Goal: Task Accomplishment & Management: Use online tool/utility

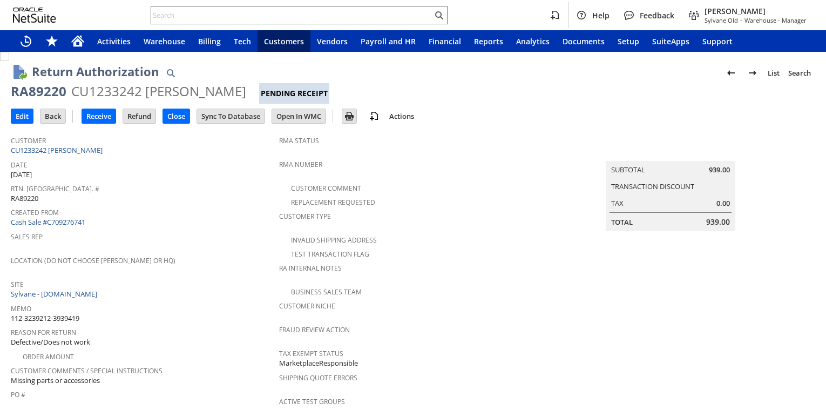
click at [210, 205] on span "Created From" at bounding box center [142, 211] width 263 height 12
click at [100, 115] on input "Receive" at bounding box center [98, 116] width 33 height 14
click at [220, 239] on div "Sales Rep" at bounding box center [142, 240] width 263 height 23
click at [99, 115] on input "Receive" at bounding box center [98, 116] width 33 height 14
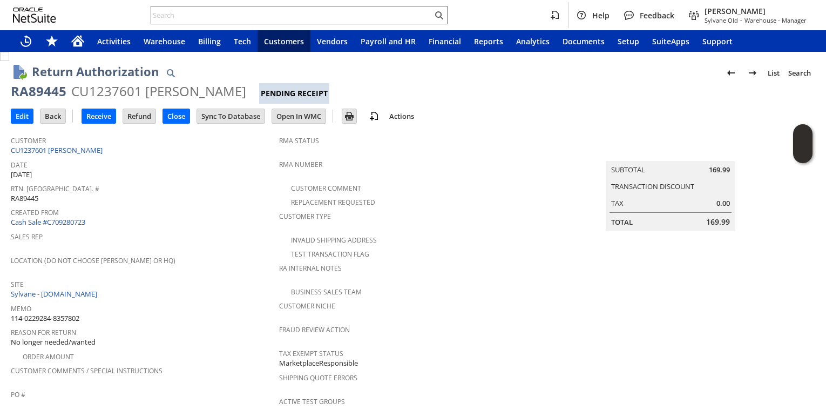
click at [251, 181] on span "Rtn. [GEOGRAPHIC_DATA]. #" at bounding box center [142, 187] width 263 height 12
click at [100, 120] on input "Receive" at bounding box center [98, 116] width 33 height 14
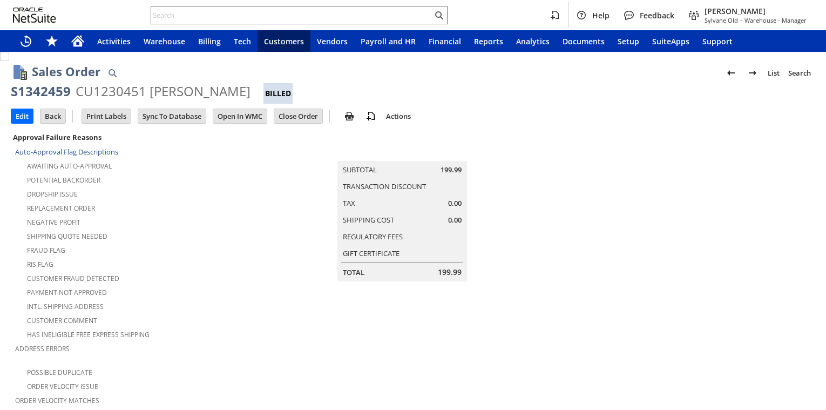
scroll to position [691, 0]
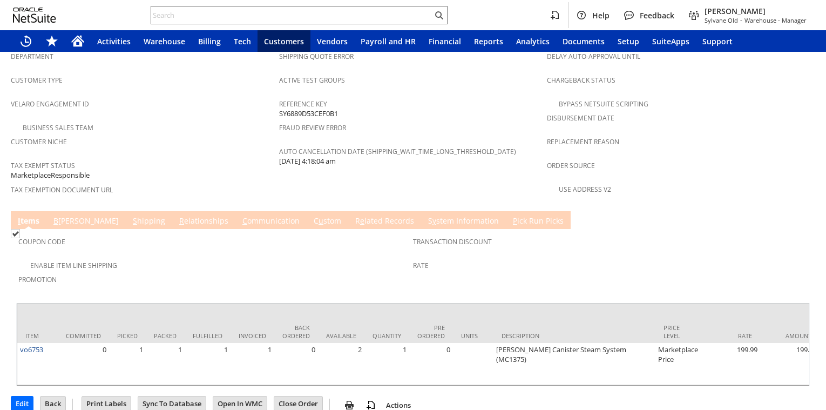
click at [130, 215] on link "S hipping" at bounding box center [149, 221] width 38 height 12
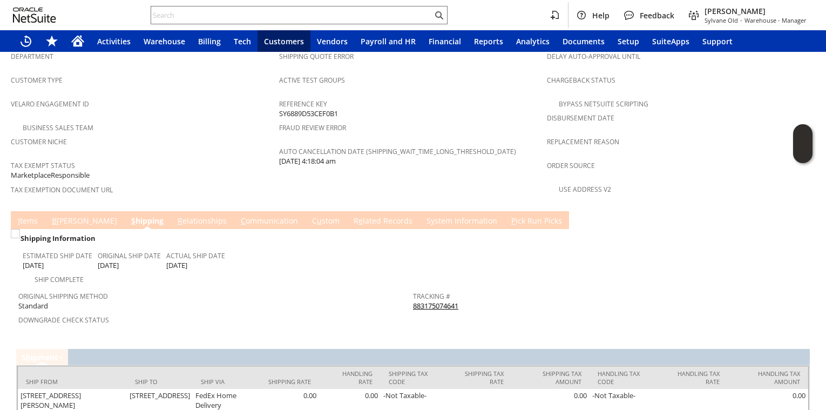
click at [60, 215] on link "B illing" at bounding box center [84, 221] width 71 height 12
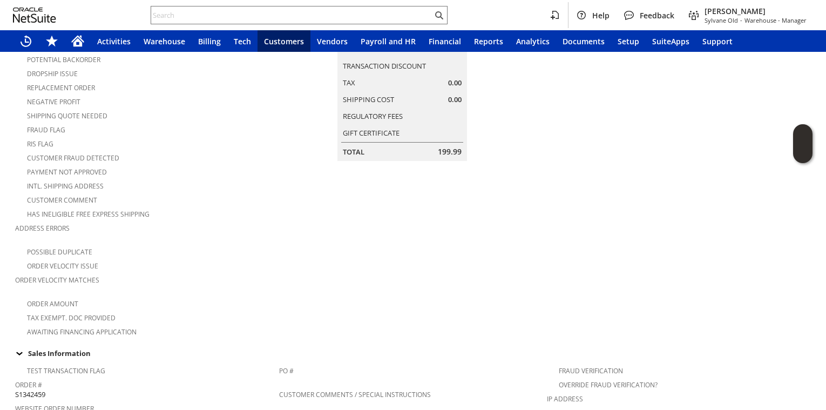
scroll to position [619, 0]
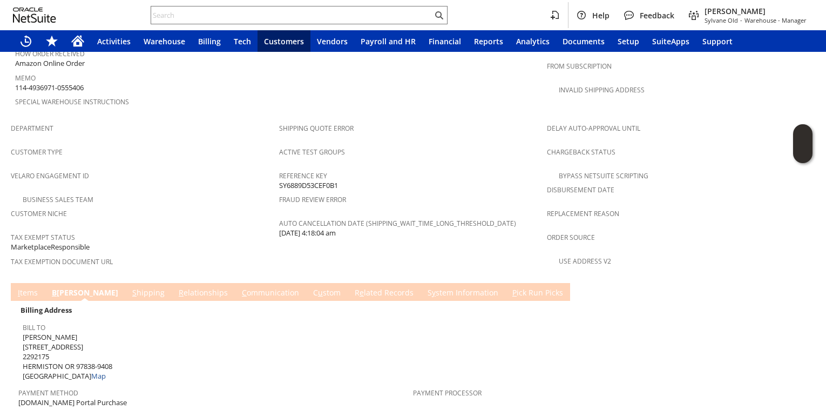
click at [352, 287] on link "R e lated Records" at bounding box center [384, 293] width 64 height 12
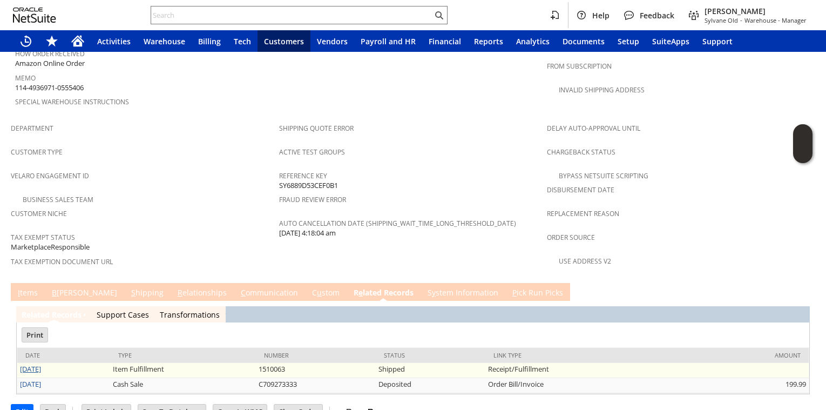
click at [41, 364] on link "[DATE]" at bounding box center [30, 369] width 21 height 10
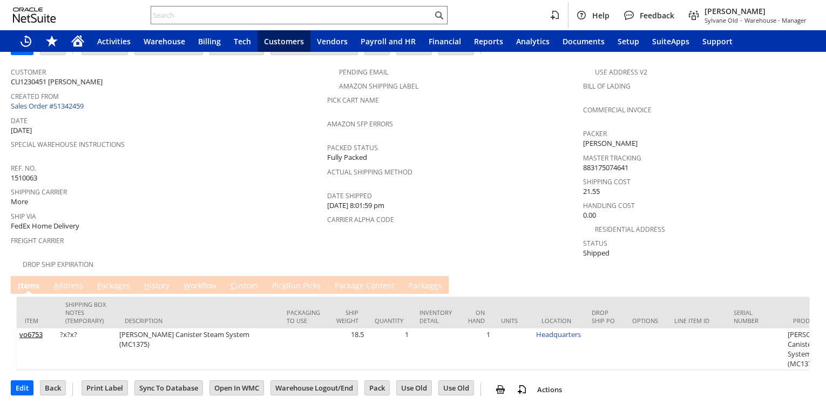
click at [76, 280] on link "A ddress" at bounding box center [68, 286] width 35 height 12
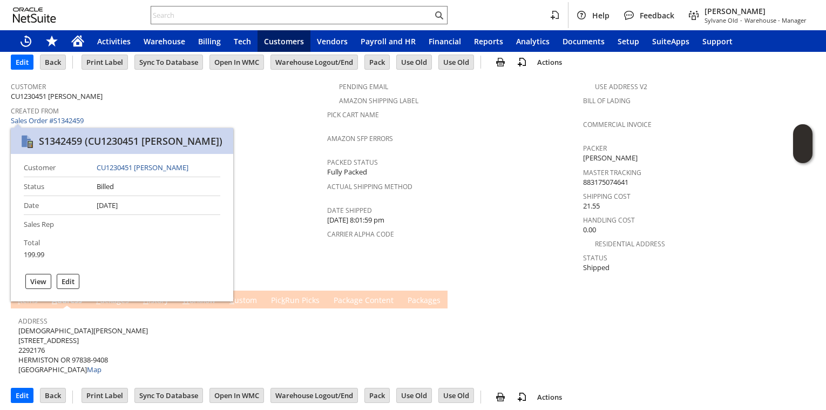
click at [72, 127] on span "Date" at bounding box center [166, 133] width 311 height 12
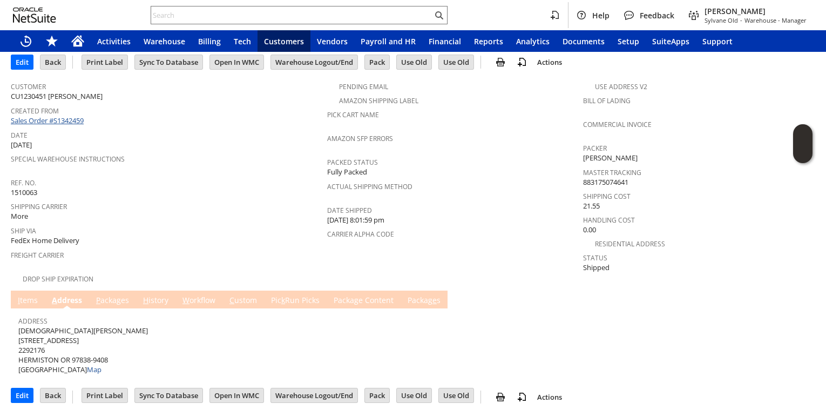
click at [74, 122] on link "Sales Order #S1342459" at bounding box center [49, 121] width 76 height 10
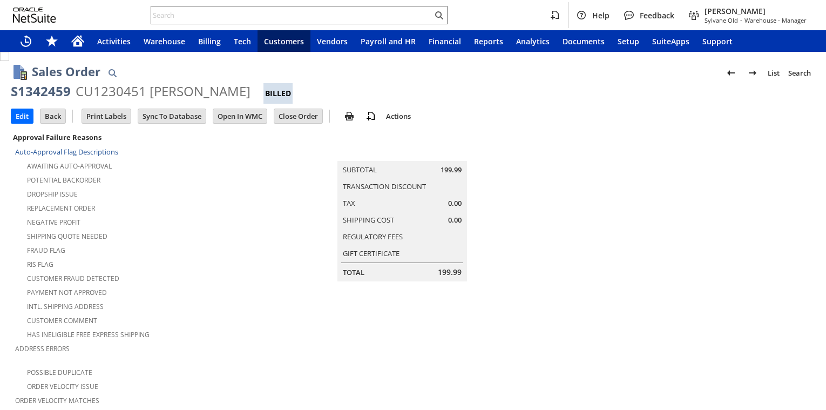
scroll to position [428, 0]
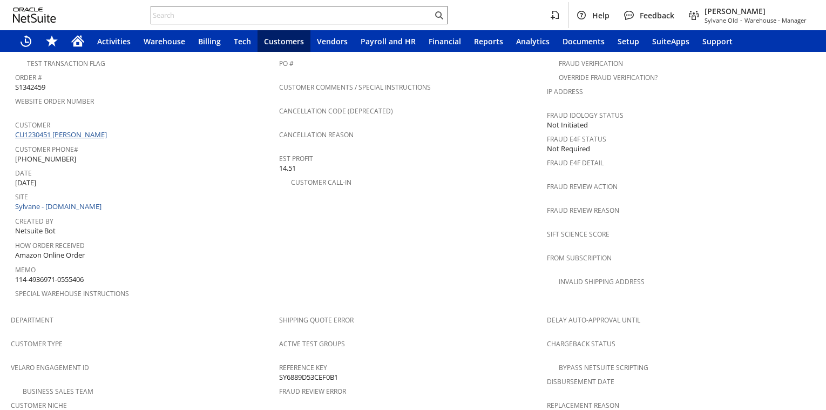
click at [70, 130] on link "CU1230451 Nancy Customer" at bounding box center [62, 135] width 94 height 10
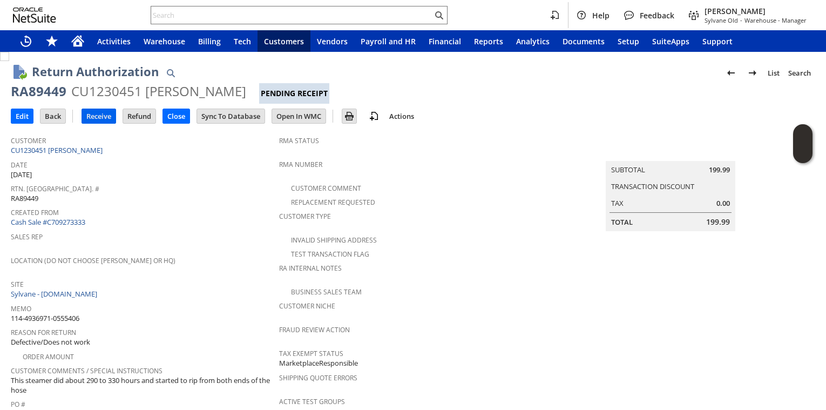
click at [98, 113] on input "Receive" at bounding box center [98, 116] width 33 height 14
click at [91, 121] on input "Receive" at bounding box center [98, 116] width 33 height 14
click at [95, 118] on input "Receive" at bounding box center [98, 116] width 33 height 14
click at [97, 118] on input "Receive" at bounding box center [98, 116] width 33 height 14
click at [106, 118] on input "Receive" at bounding box center [98, 116] width 33 height 14
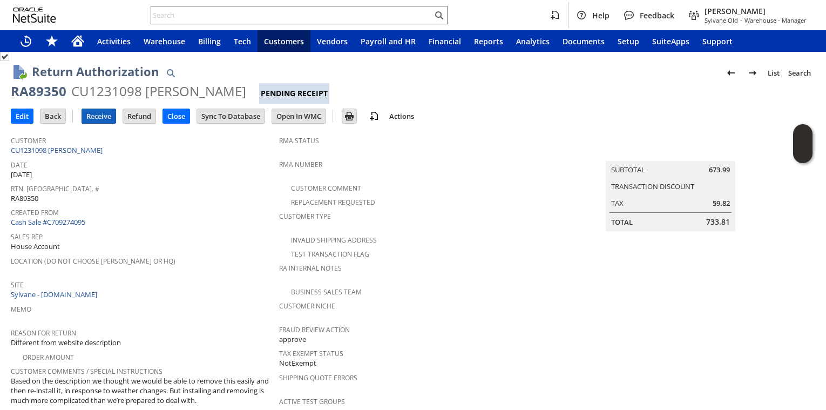
click at [98, 115] on input "Receive" at bounding box center [98, 116] width 33 height 14
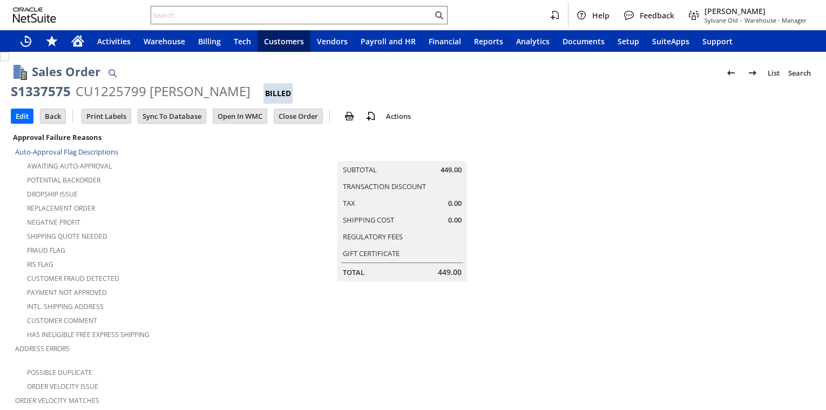
scroll to position [416, 0]
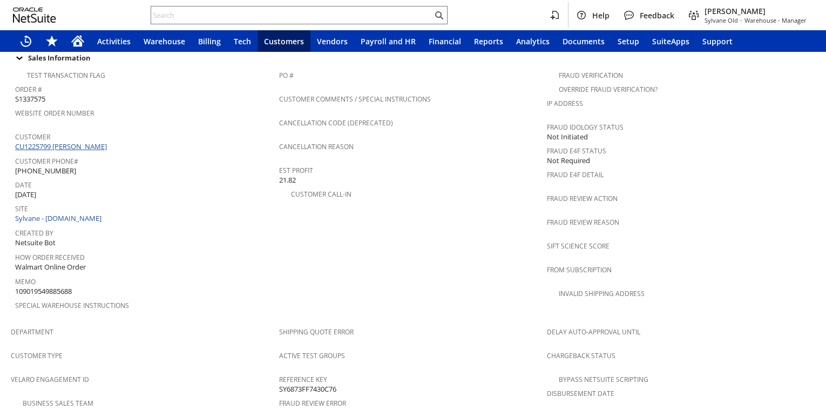
click at [66, 141] on link "CU1225799 Damaris Rodriguez" at bounding box center [62, 146] width 94 height 10
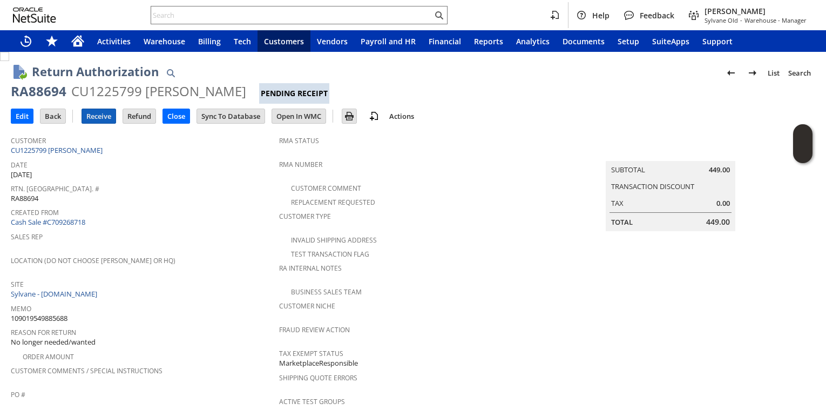
click at [106, 118] on input "Receive" at bounding box center [98, 116] width 33 height 14
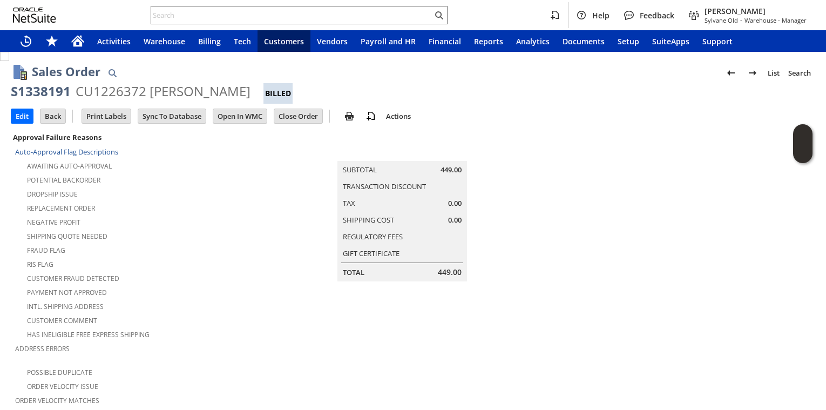
click at [232, 242] on div "Fraud Flag" at bounding box center [147, 248] width 264 height 13
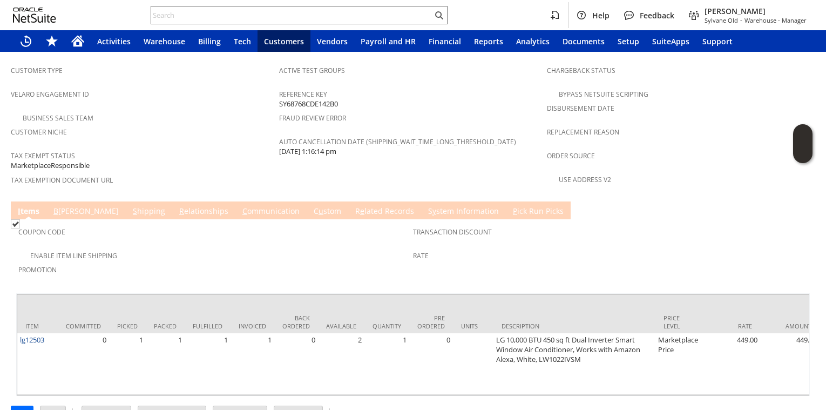
scroll to position [273, 0]
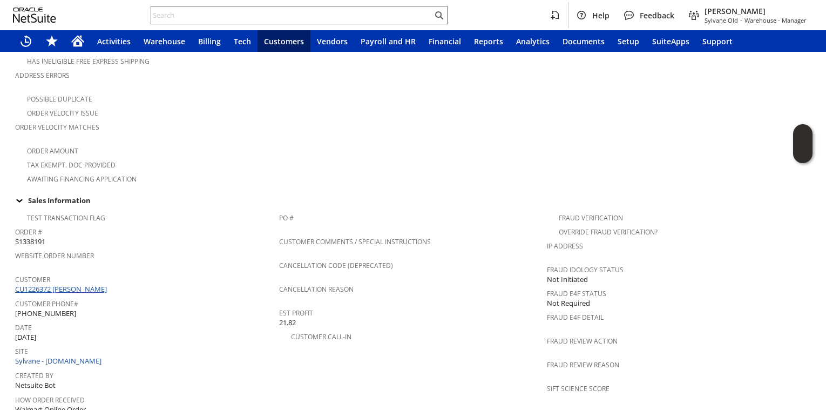
click at [77, 284] on link "CU1226372 Gianny Cuello" at bounding box center [62, 289] width 94 height 10
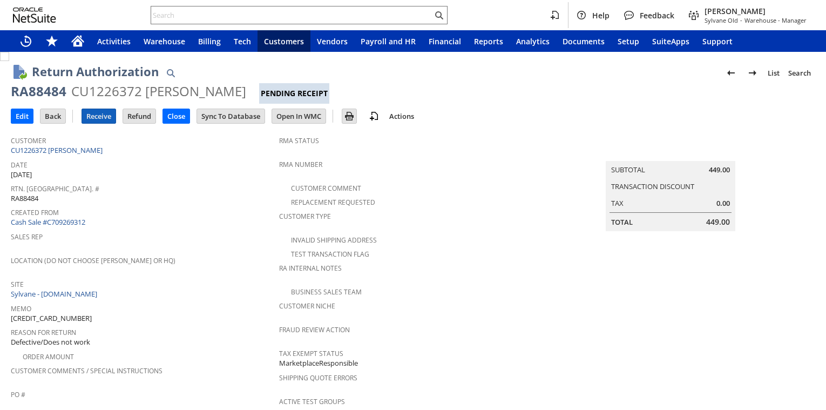
click at [99, 119] on input "Receive" at bounding box center [98, 116] width 33 height 14
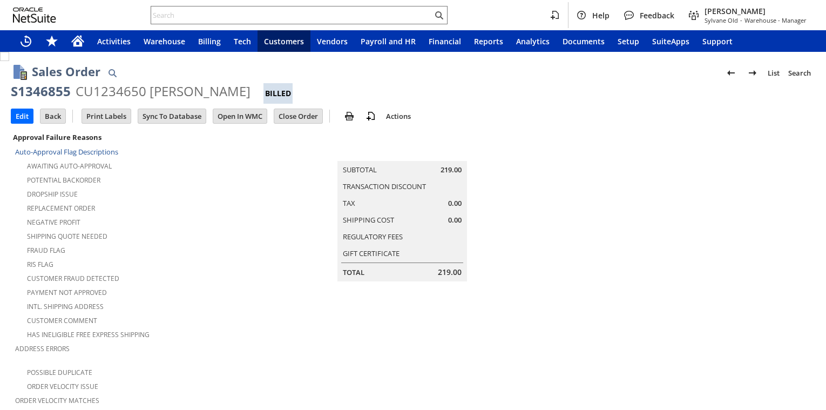
click at [234, 216] on div "Negative Profit" at bounding box center [147, 220] width 264 height 13
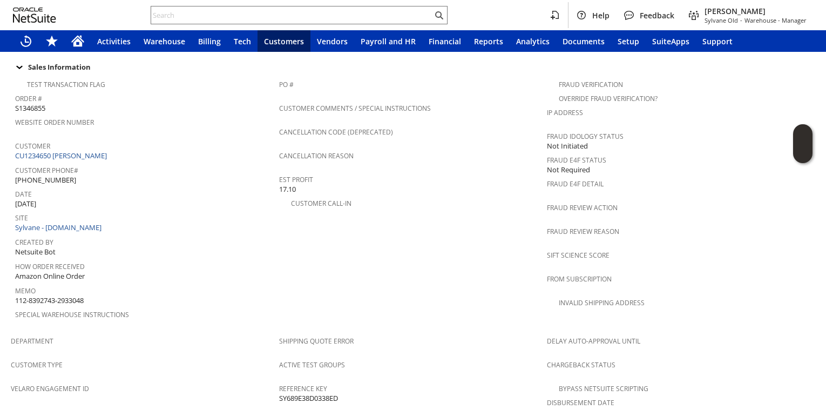
scroll to position [406, 0]
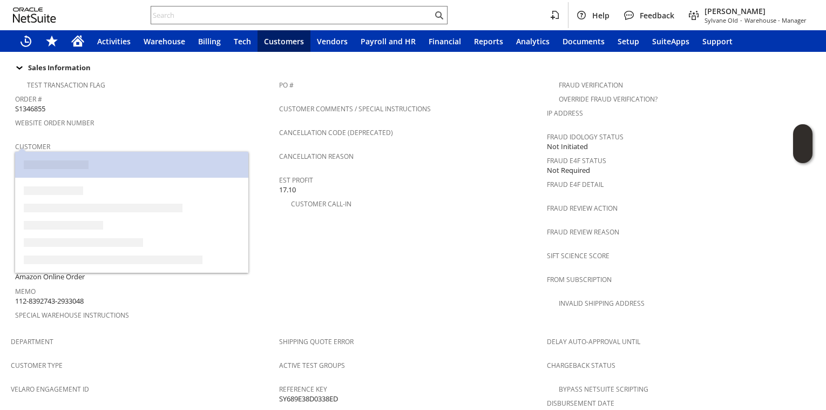
click at [59, 151] on link "CU1234650 Andrew C Bowyer" at bounding box center [62, 156] width 94 height 10
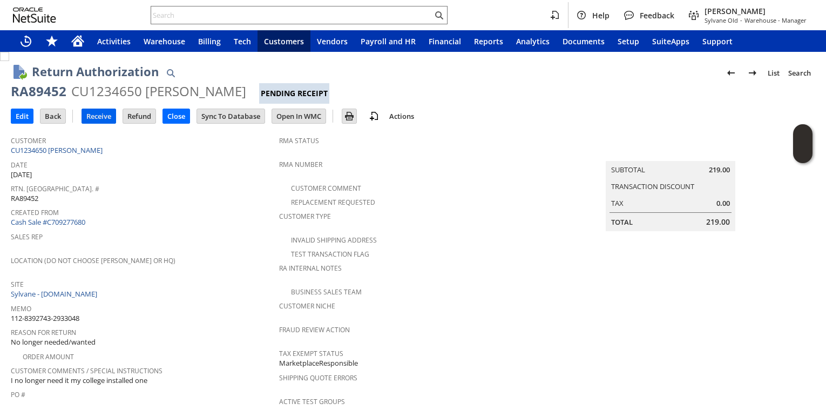
click at [106, 112] on input "Receive" at bounding box center [98, 116] width 33 height 14
click at [197, 229] on span "Sales Rep" at bounding box center [142, 235] width 263 height 12
click at [97, 122] on input "Receive" at bounding box center [98, 116] width 33 height 14
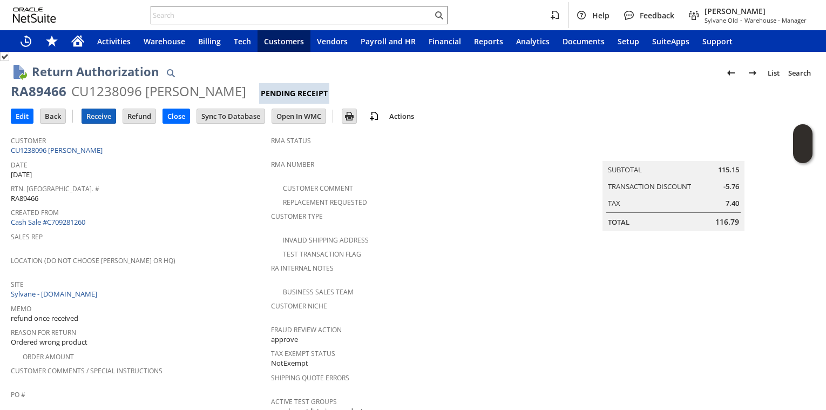
click at [97, 120] on input "Receive" at bounding box center [98, 116] width 33 height 14
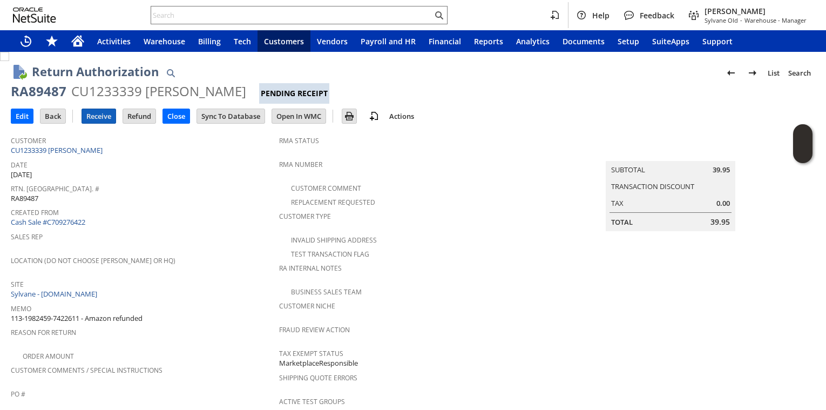
click at [103, 116] on input "Receive" at bounding box center [98, 116] width 33 height 14
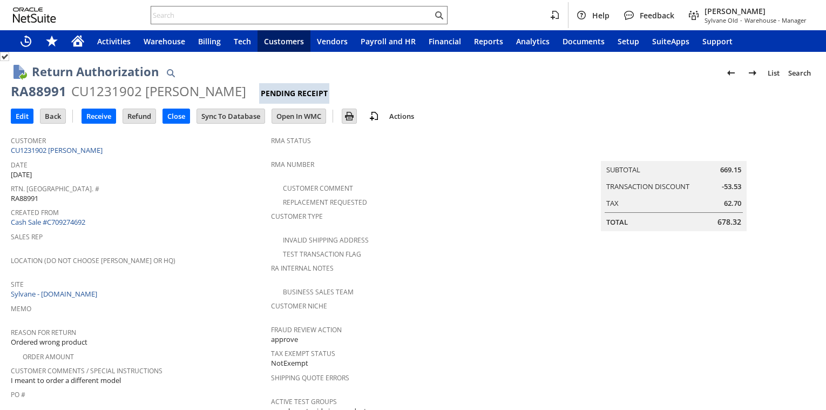
click at [185, 211] on span "Created From" at bounding box center [138, 211] width 255 height 12
click at [192, 192] on div "Rtn. Auth. # RA88991" at bounding box center [138, 192] width 255 height 23
click at [100, 118] on input "Receive" at bounding box center [98, 116] width 33 height 14
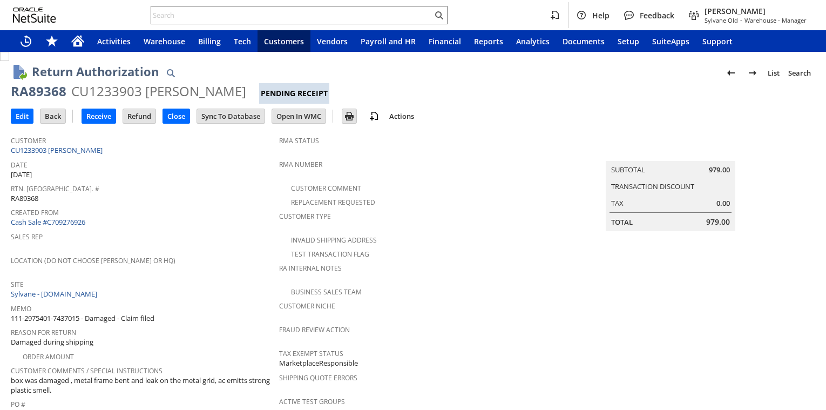
click at [178, 190] on span "Rtn. [GEOGRAPHIC_DATA]. #" at bounding box center [142, 187] width 263 height 12
click at [93, 114] on input "Receive" at bounding box center [98, 116] width 33 height 14
